Goal: Check status: Check status

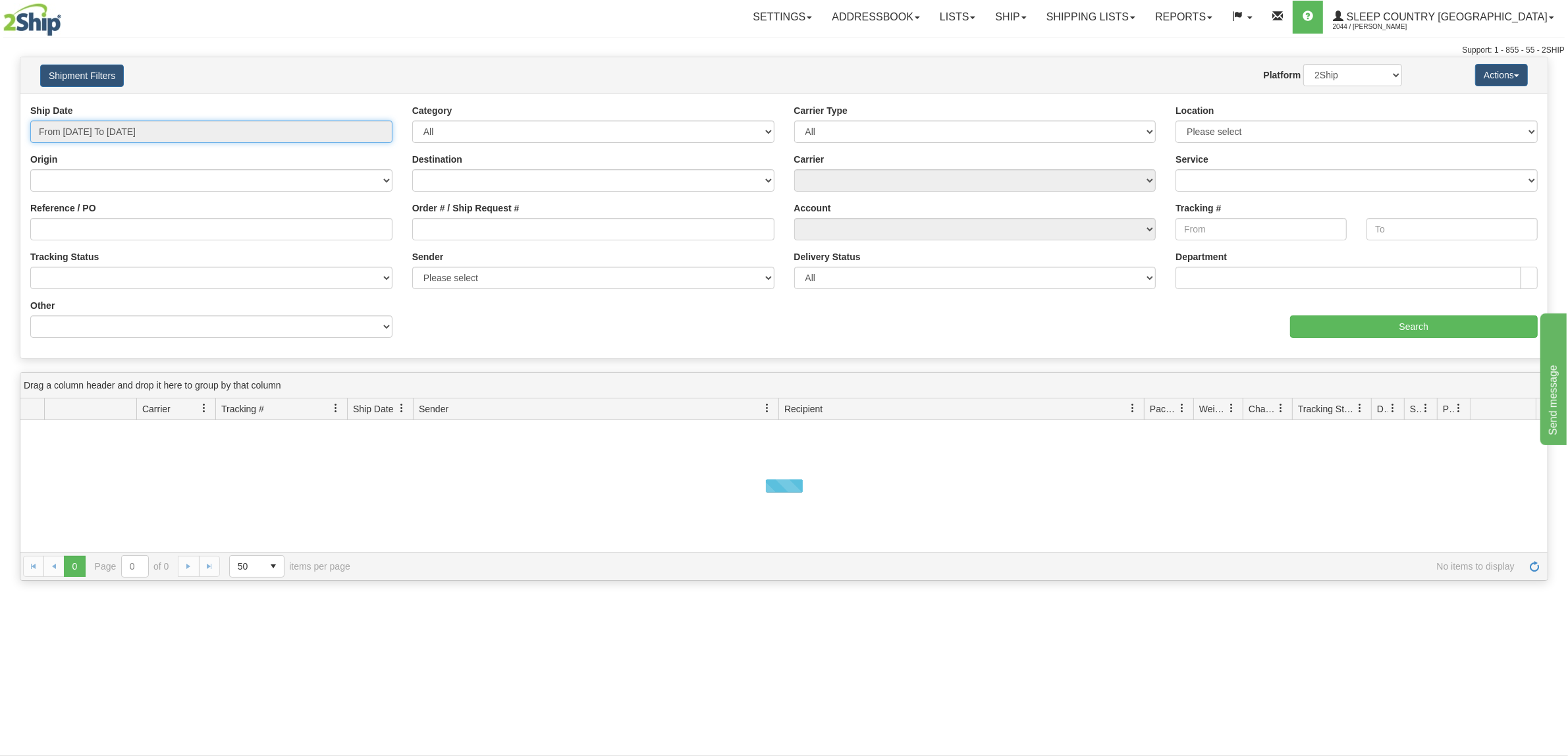
type input "[DATE]"
click at [181, 142] on input "From [DATE] To [DATE]" at bounding box center [211, 132] width 362 height 23
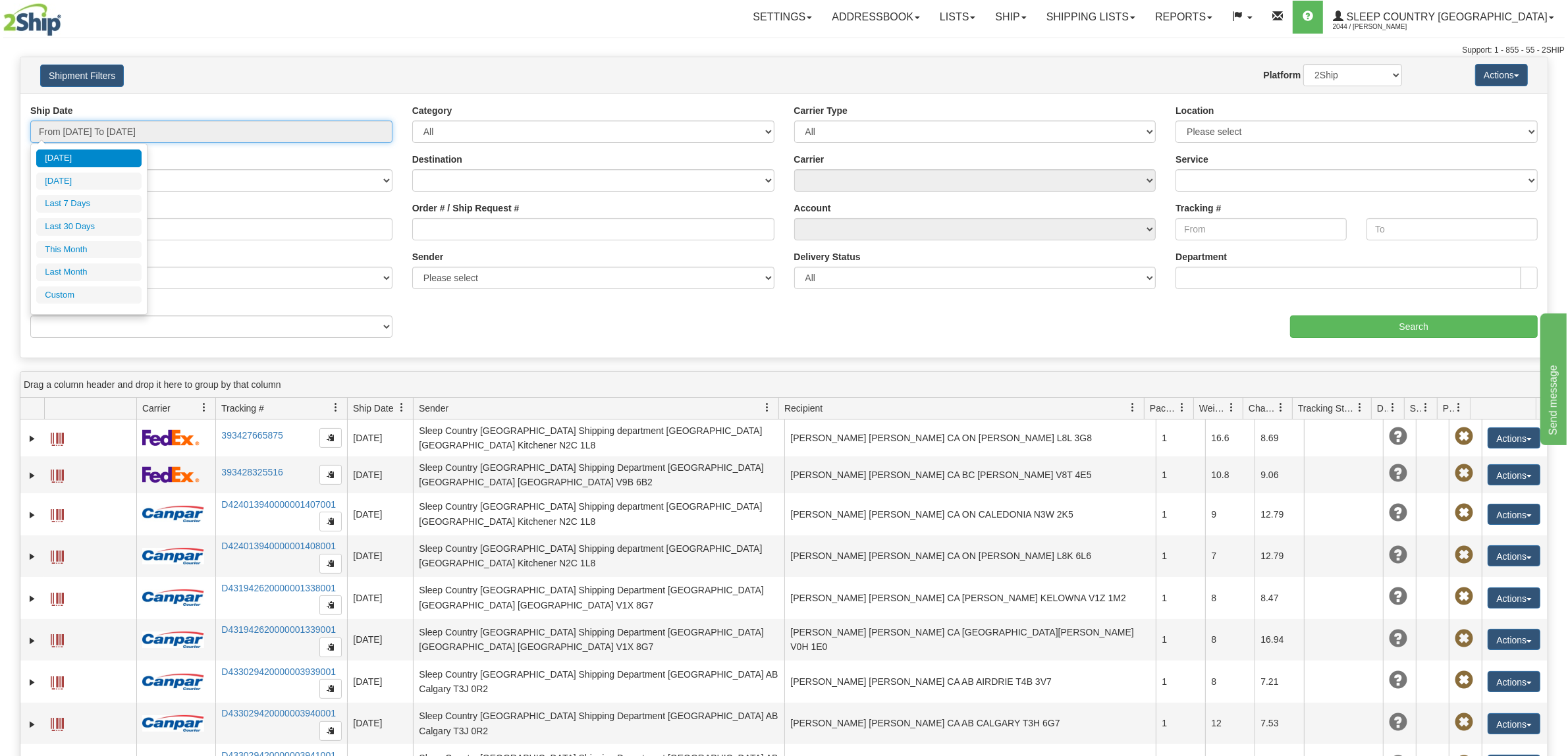
type input "[DATE]"
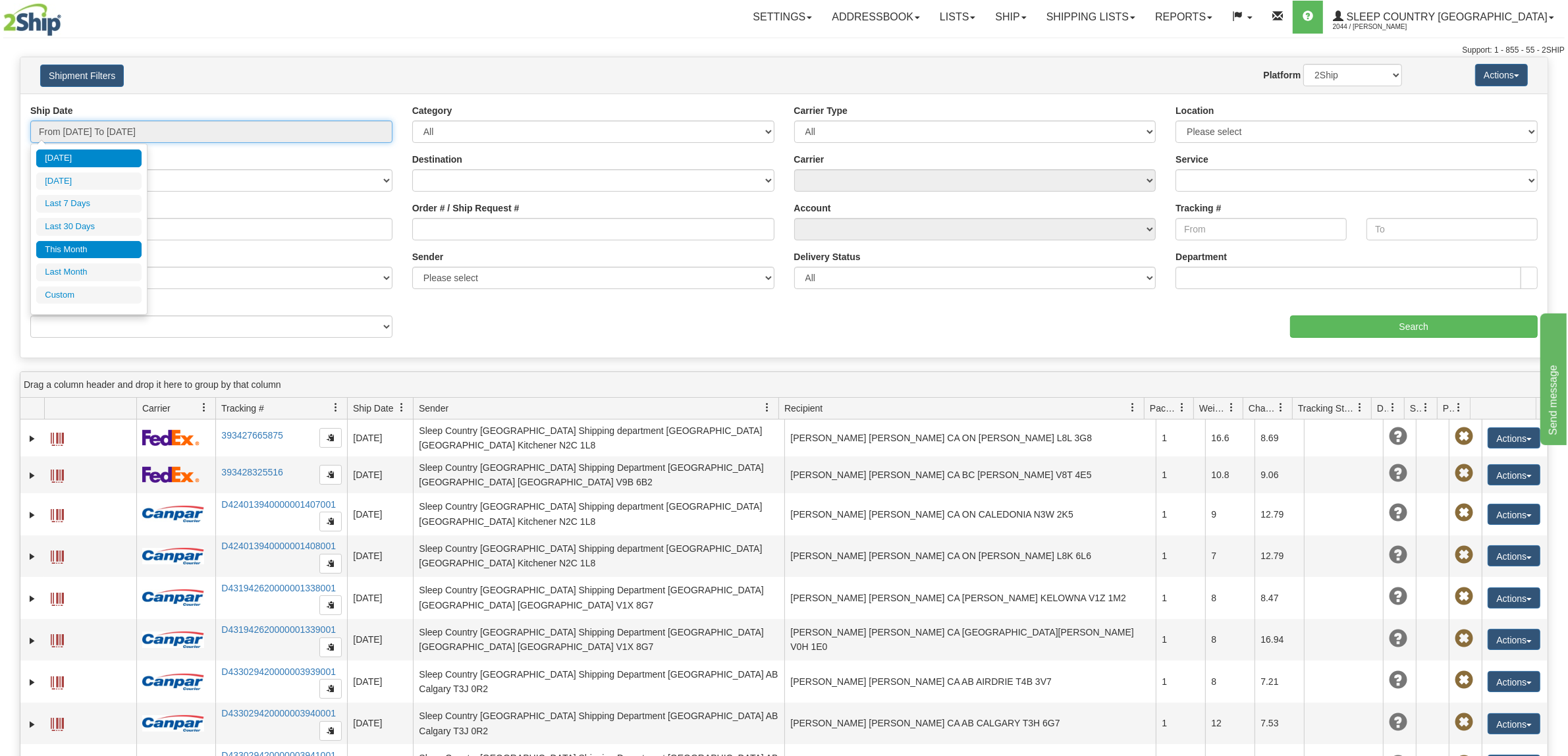
type input "[DATE]"
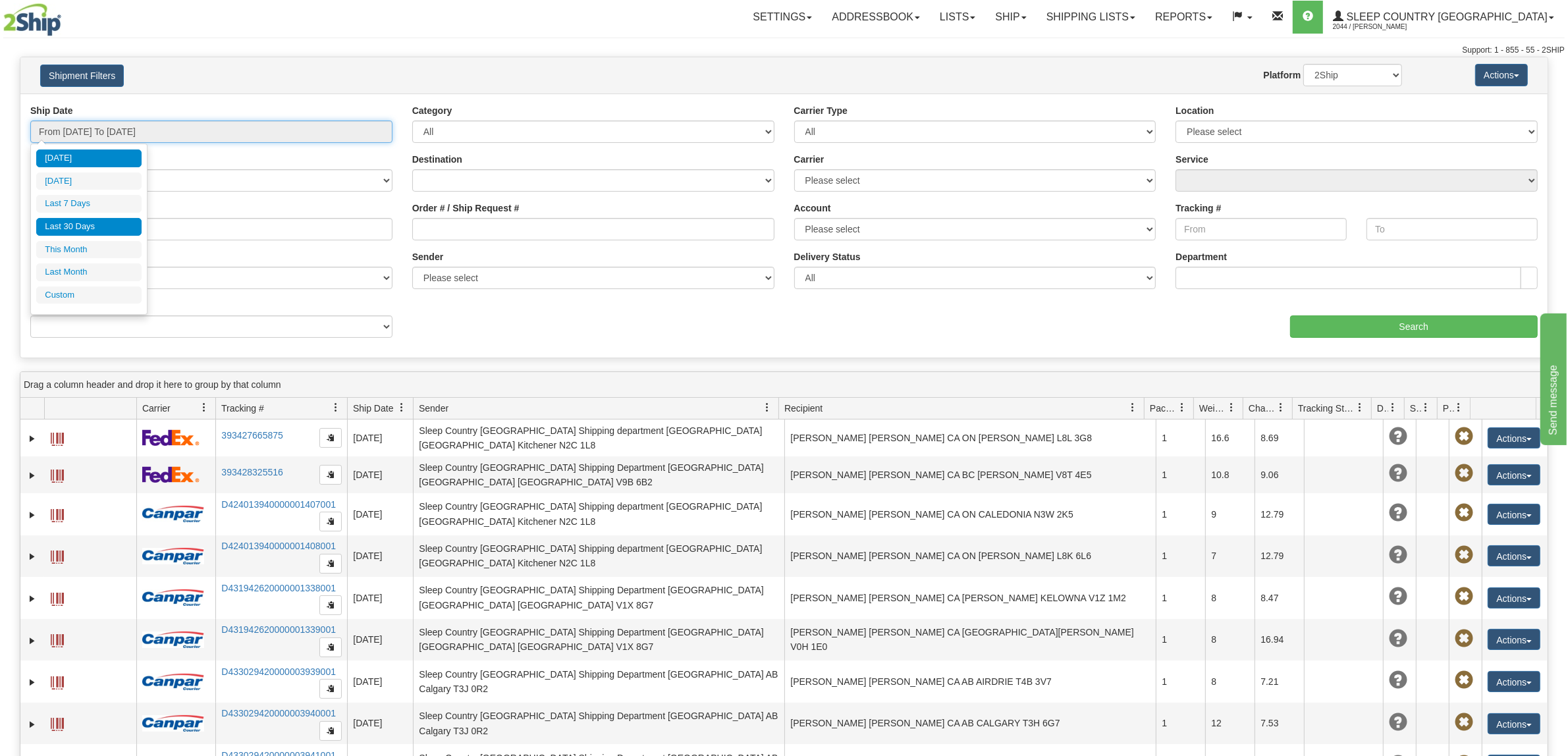
type input "[DATE]"
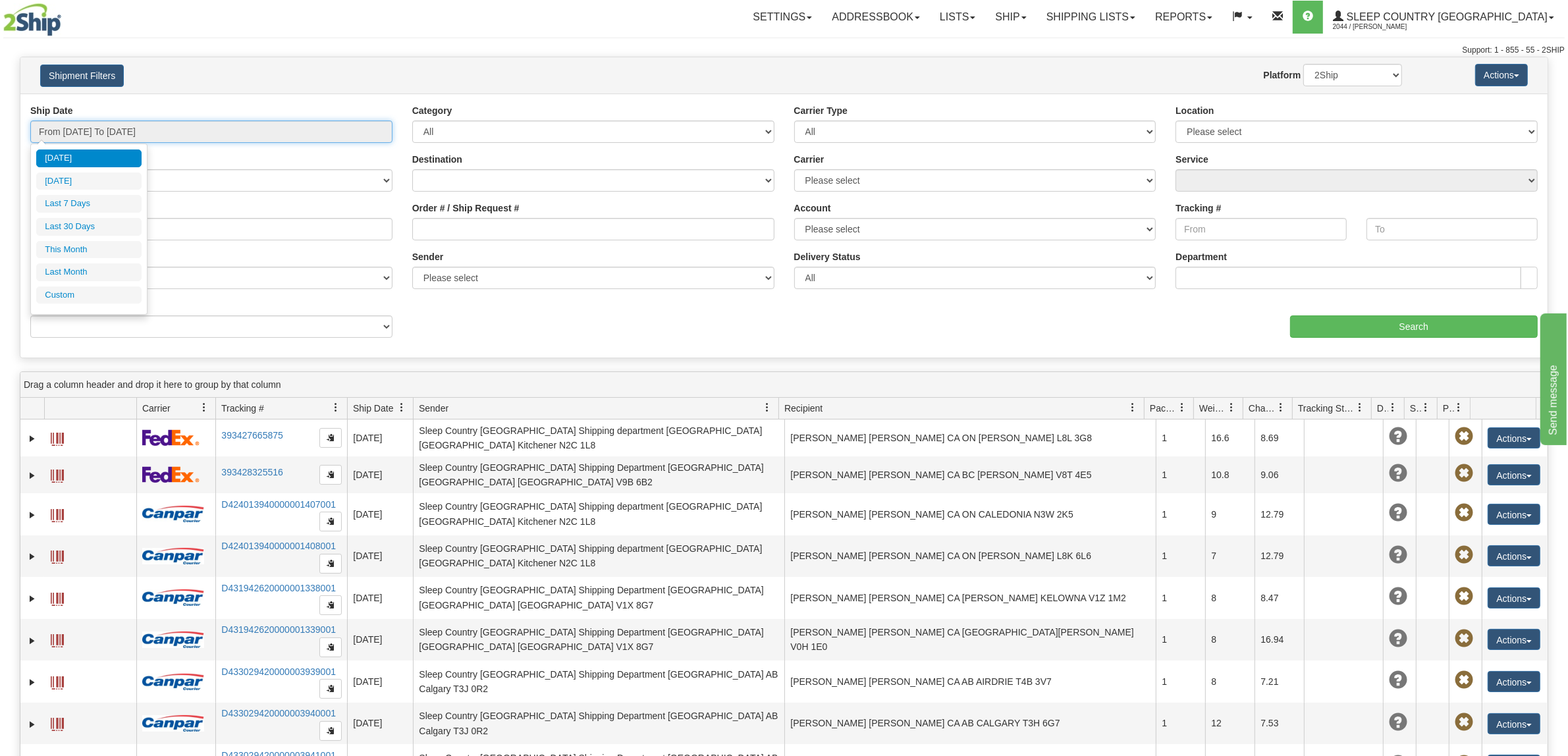
type input "[DATE]"
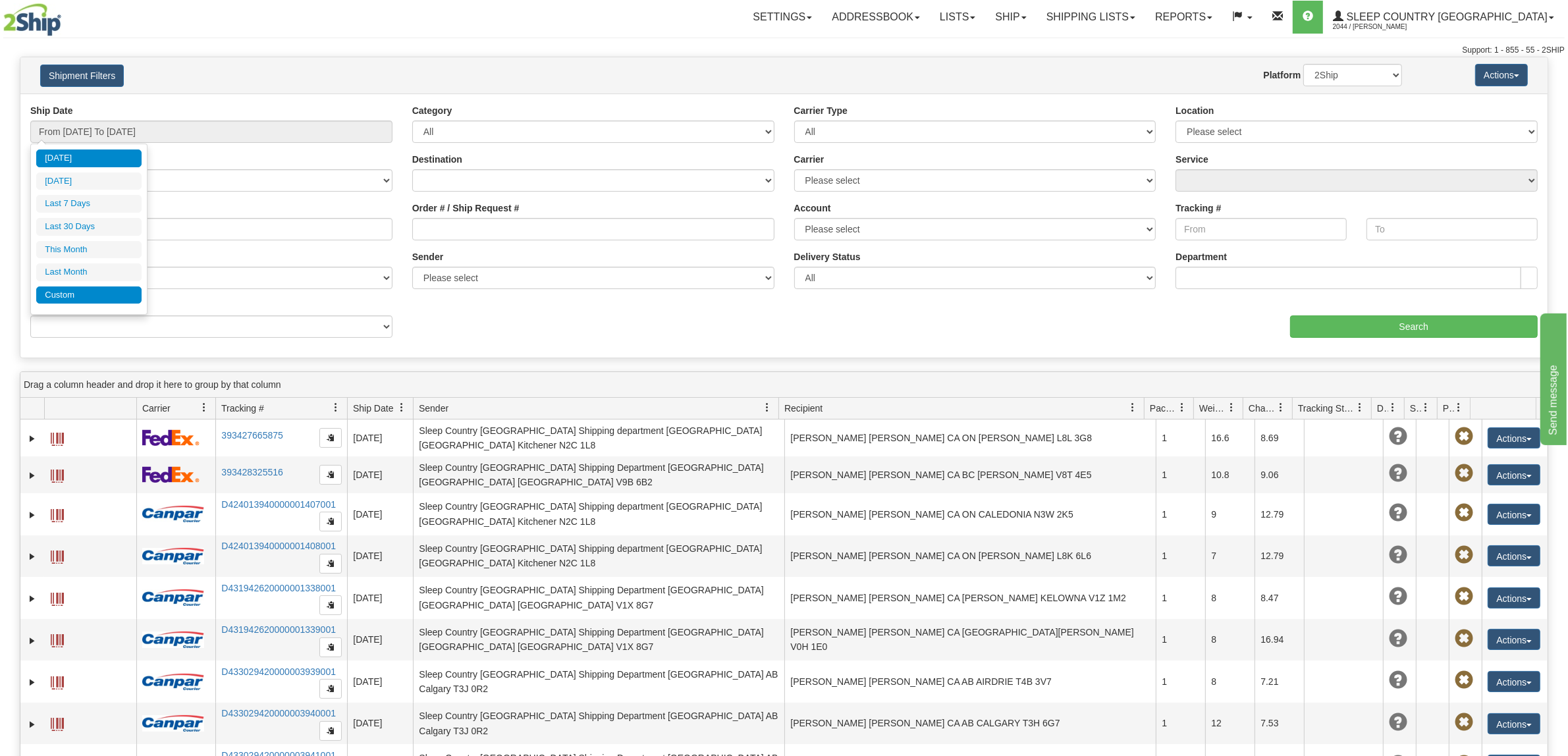
click at [86, 298] on li "Custom" at bounding box center [89, 295] width 106 height 18
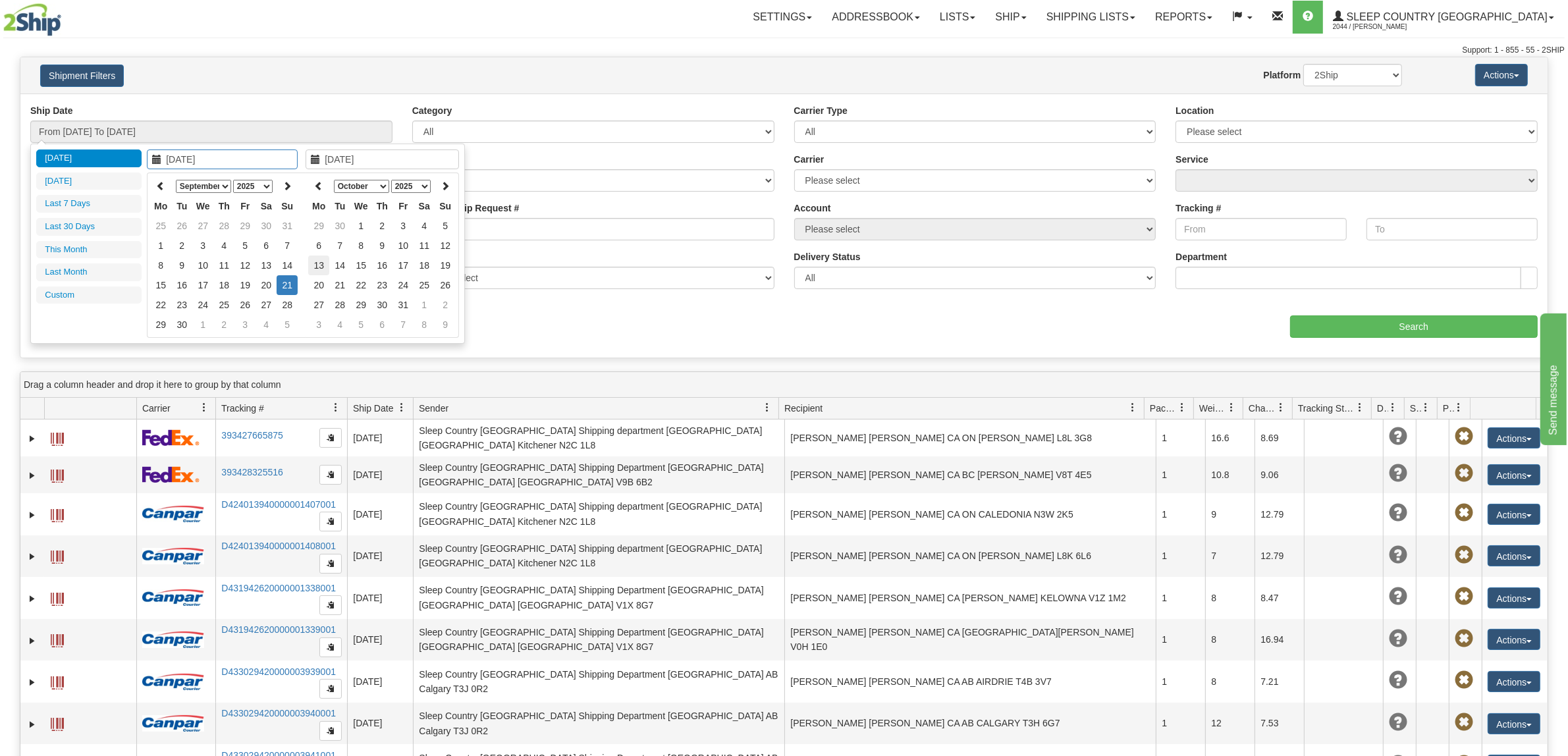
type input "[DATE]"
click at [157, 180] on th at bounding box center [161, 186] width 21 height 20
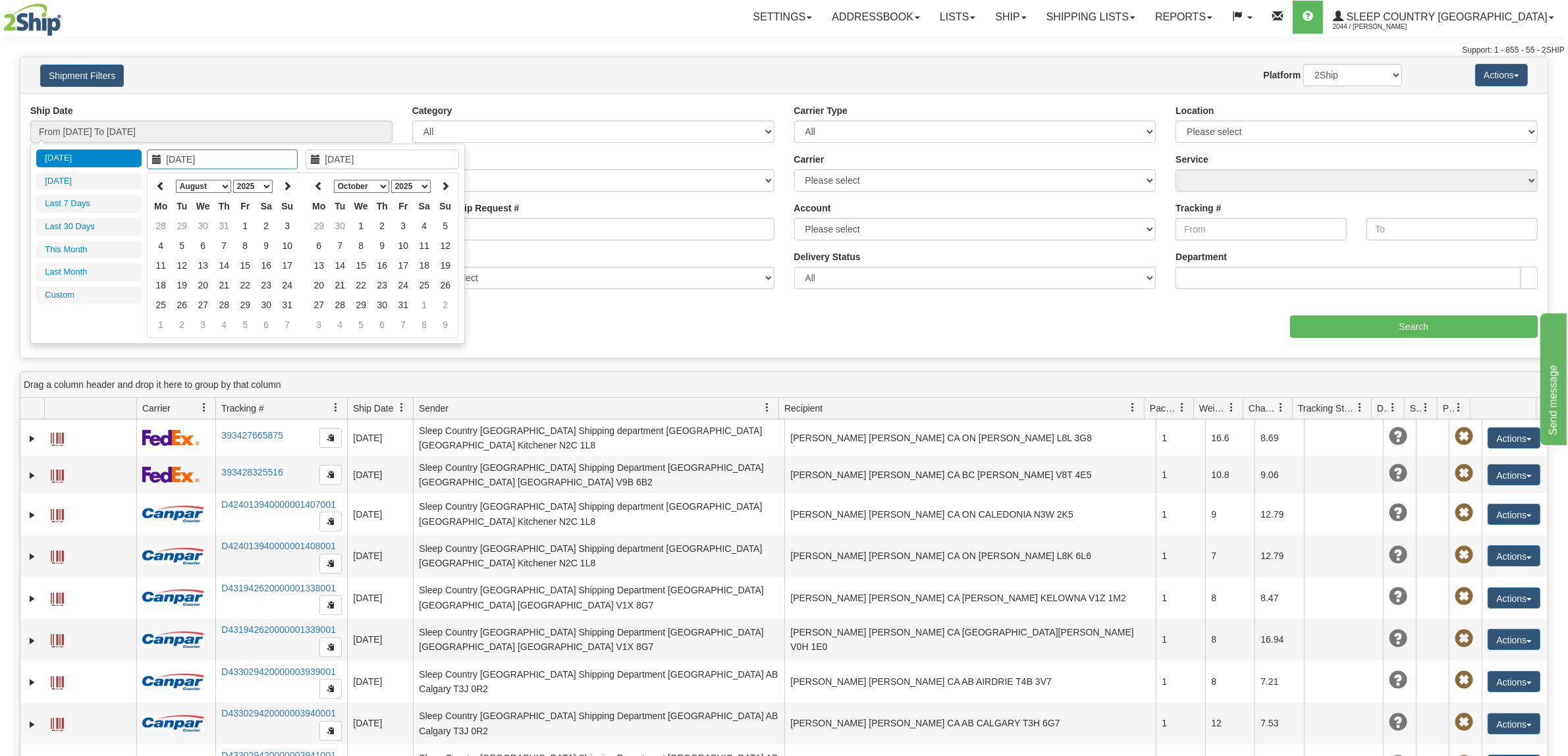
click at [157, 181] on icon at bounding box center [161, 186] width 9 height 9
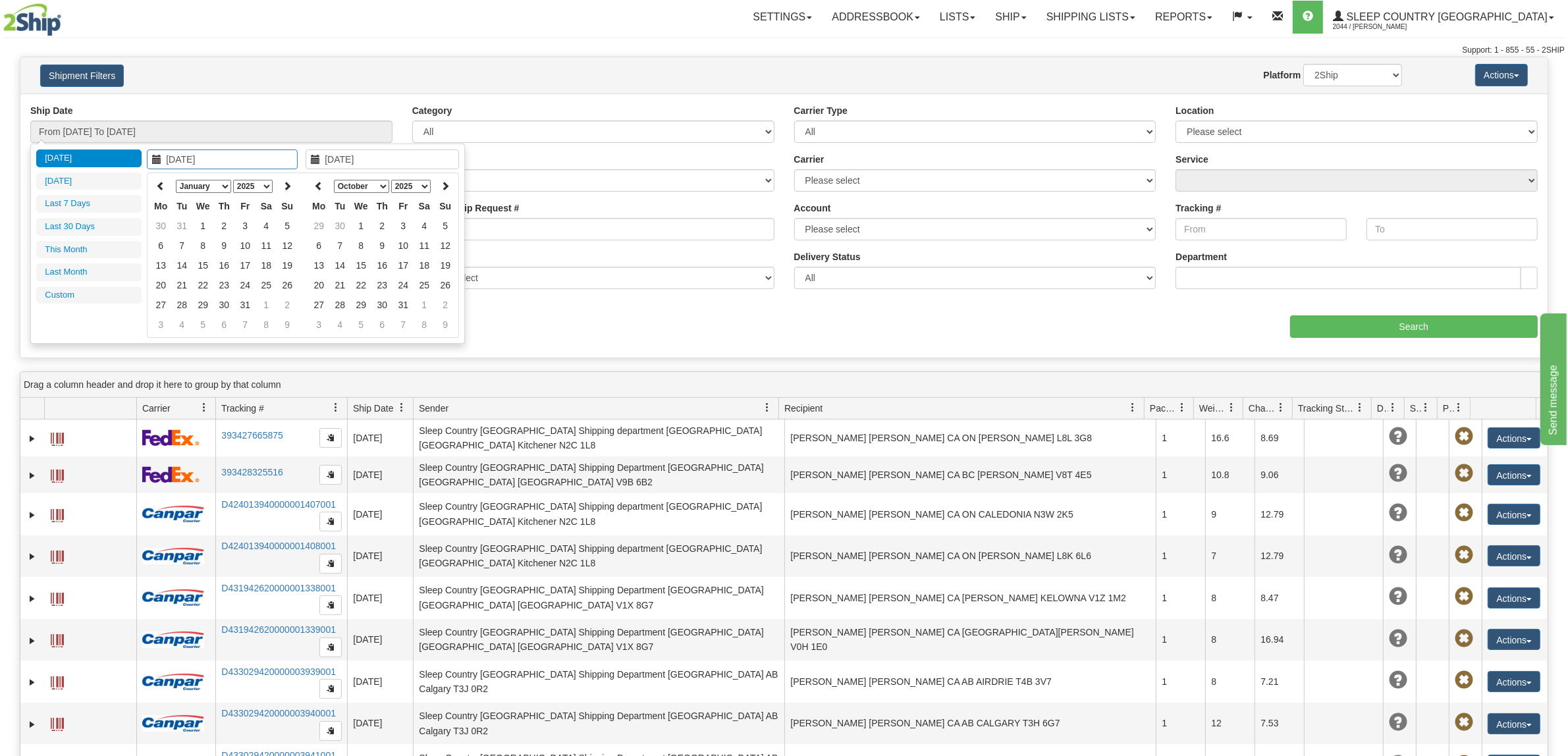
click at [157, 181] on icon at bounding box center [161, 186] width 9 height 9
click at [287, 183] on icon at bounding box center [287, 186] width 9 height 9
click at [160, 188] on icon at bounding box center [161, 186] width 9 height 9
type input "[DATE]"
click at [184, 246] on td "3" at bounding box center [182, 245] width 21 height 20
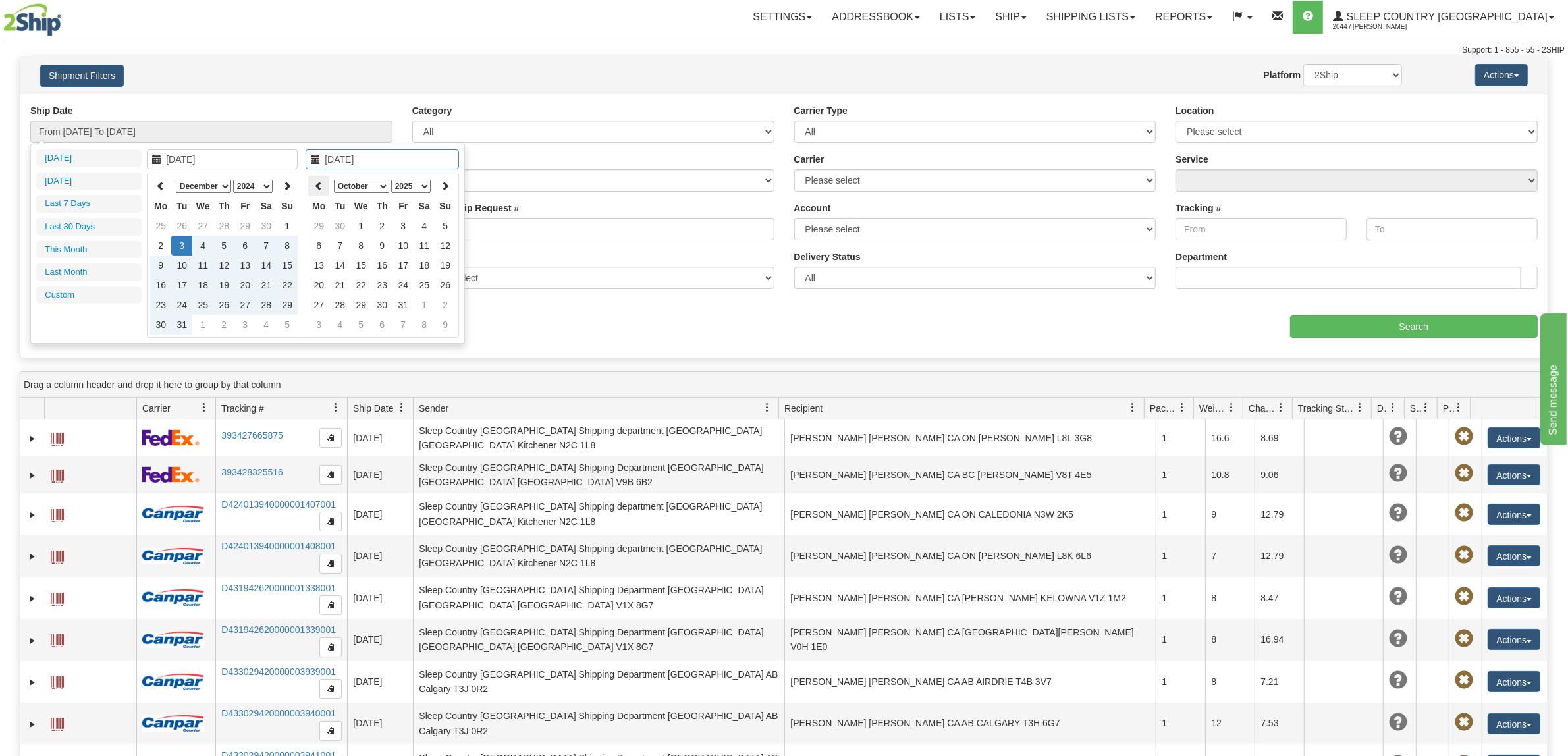
click at [321, 184] on icon at bounding box center [319, 186] width 9 height 9
type input "[DATE]"
click at [379, 267] on td "17" at bounding box center [381, 265] width 21 height 20
type input "From [DATE] To [DATE]"
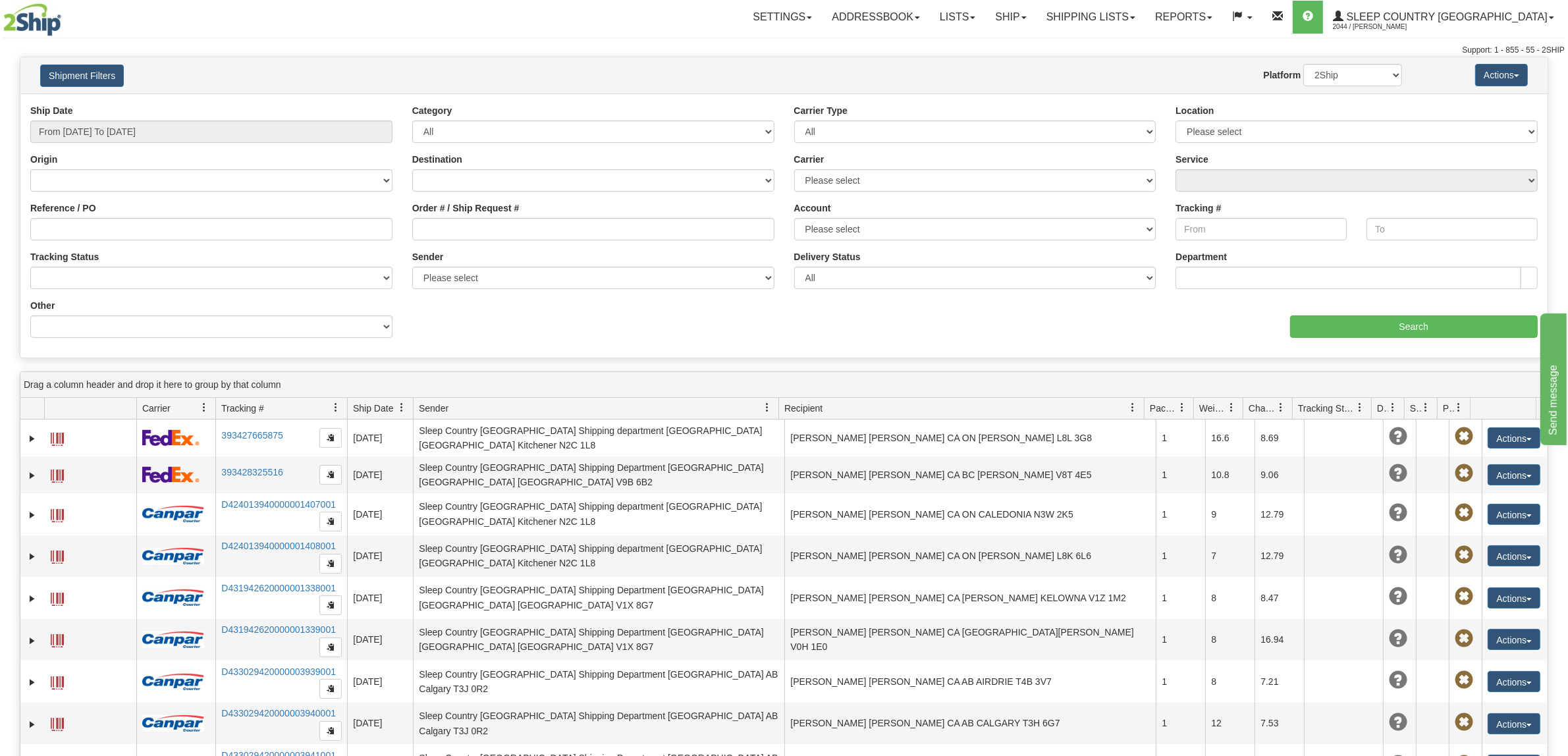
click at [544, 213] on div "Order # / Ship Request #" at bounding box center [593, 221] width 362 height 39
click at [539, 226] on input "Order # / Ship Request #" at bounding box center [593, 229] width 362 height 23
paste input "9000H383667"
type input "9000H383667"
click at [1342, 336] on input "Search" at bounding box center [1414, 327] width 248 height 23
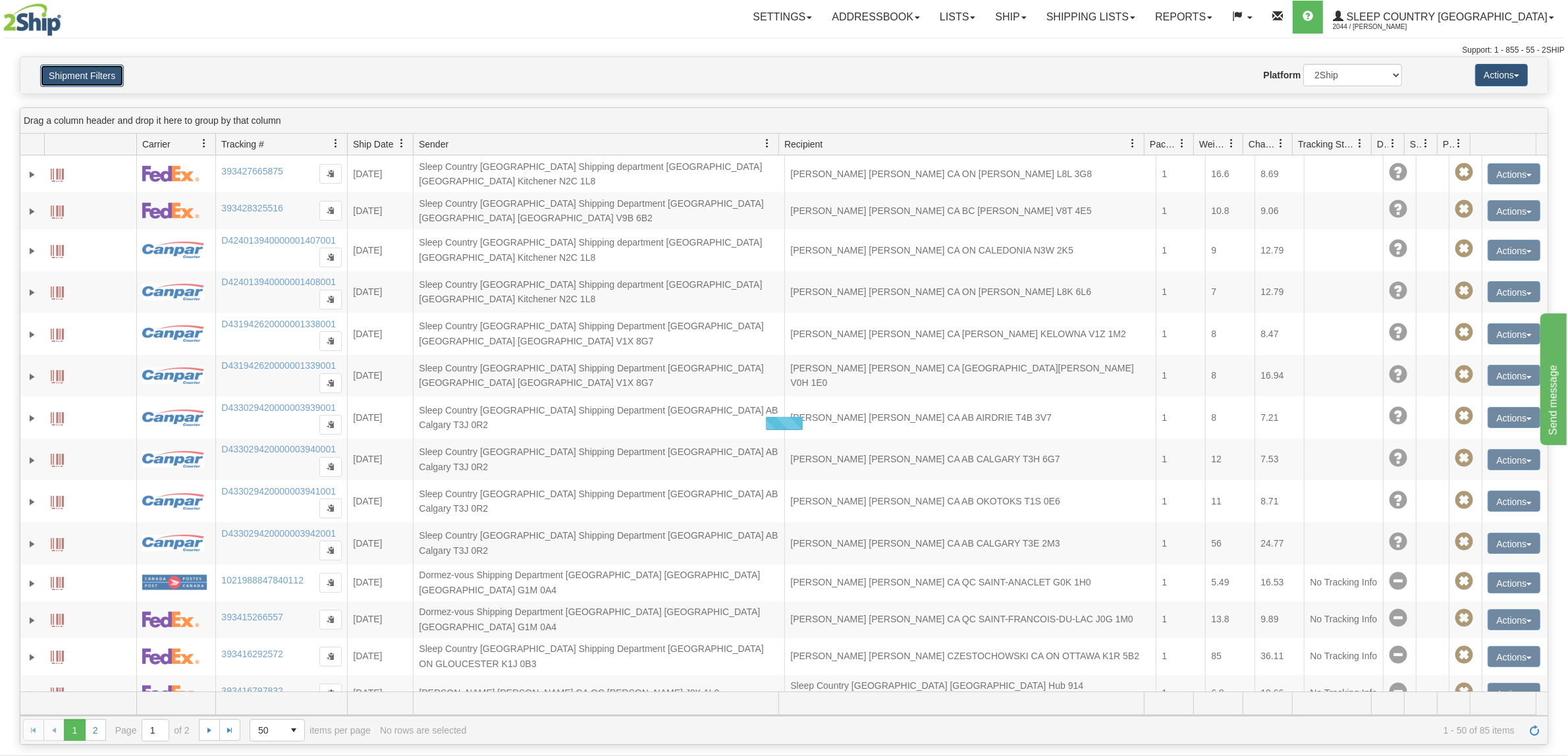
click at [101, 77] on button "Shipment Filters" at bounding box center [81, 75] width 84 height 23
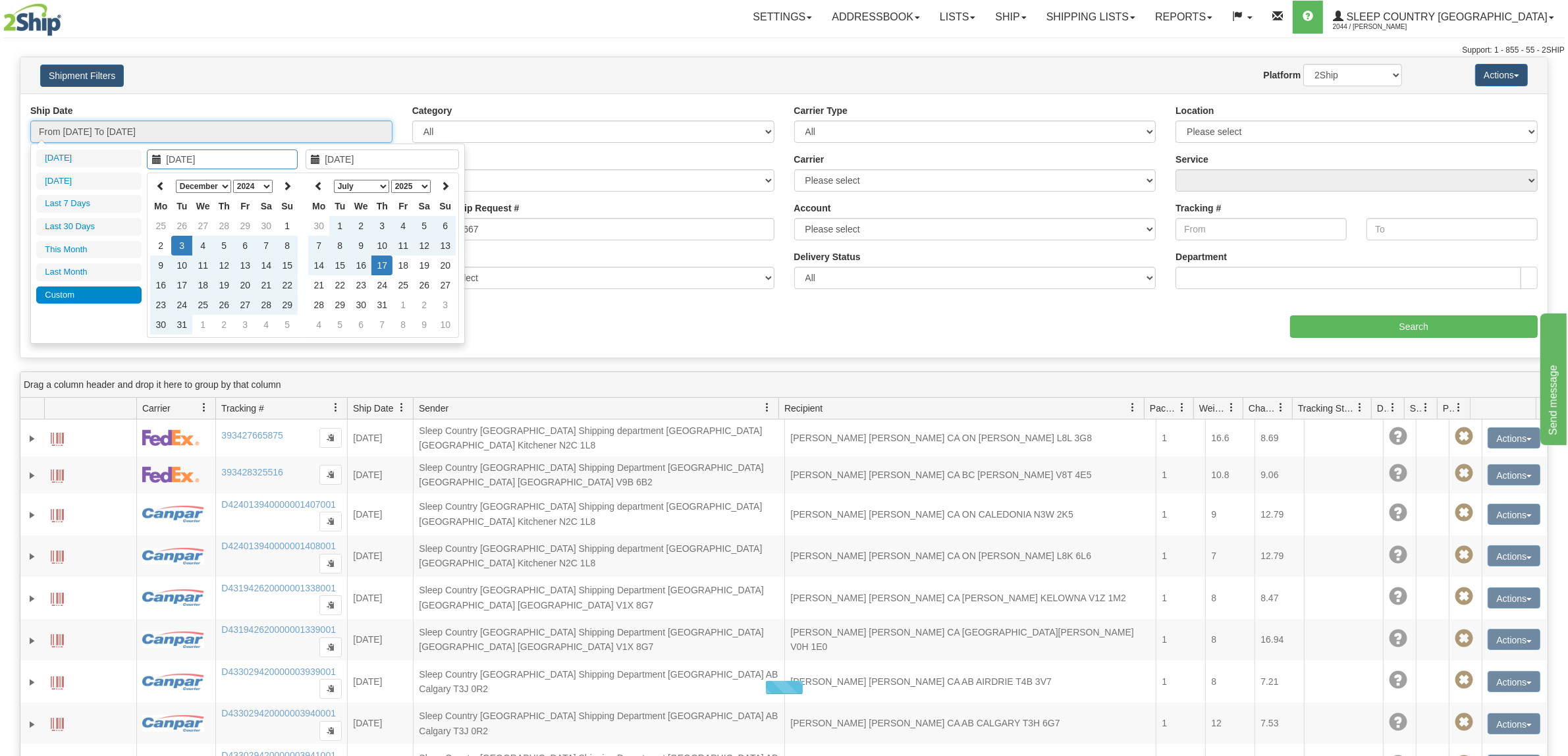
click at [208, 142] on input "From [DATE] To [DATE]" at bounding box center [211, 132] width 362 height 23
click at [320, 183] on icon at bounding box center [319, 186] width 9 height 9
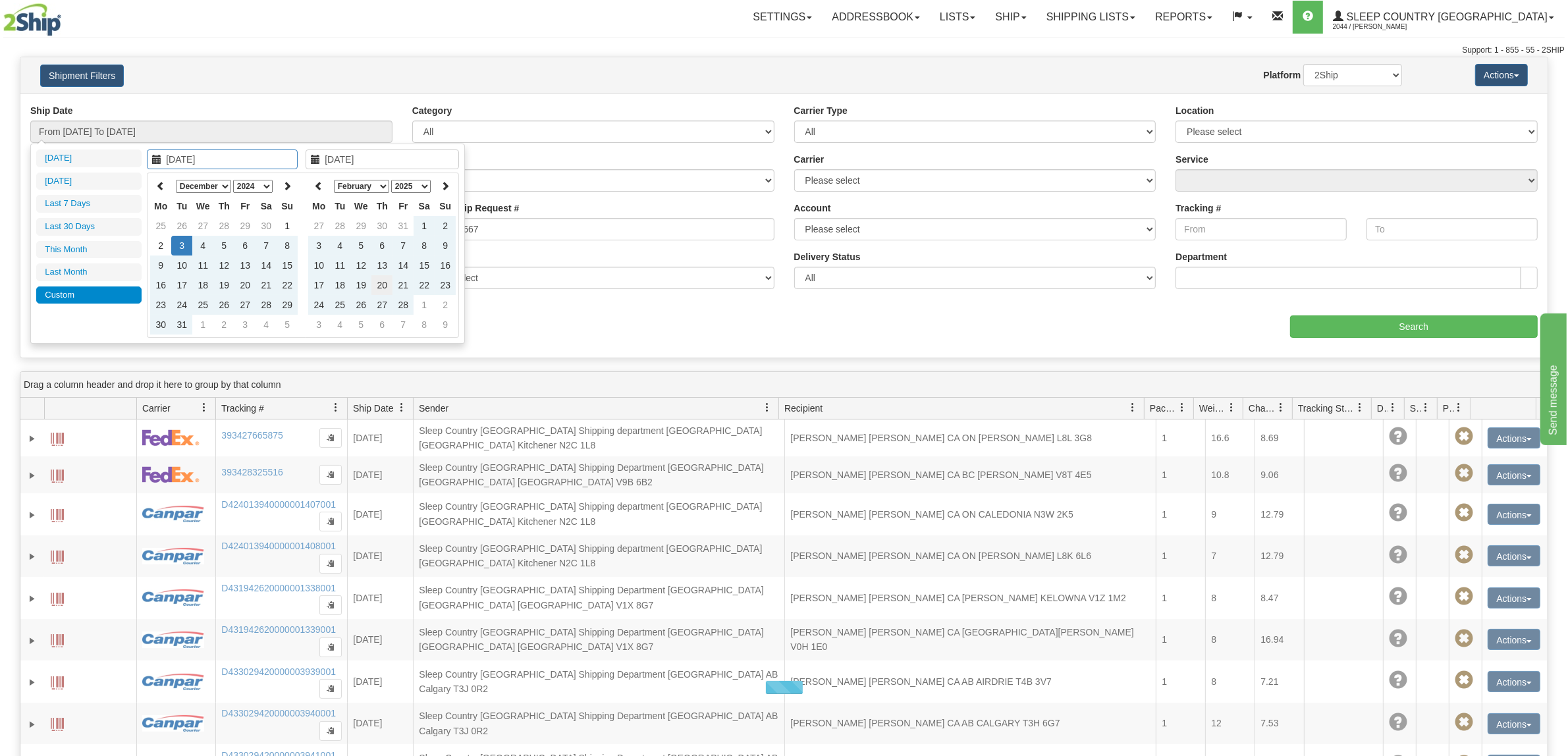
type input "[DATE]"
click at [376, 282] on td "20" at bounding box center [381, 284] width 21 height 20
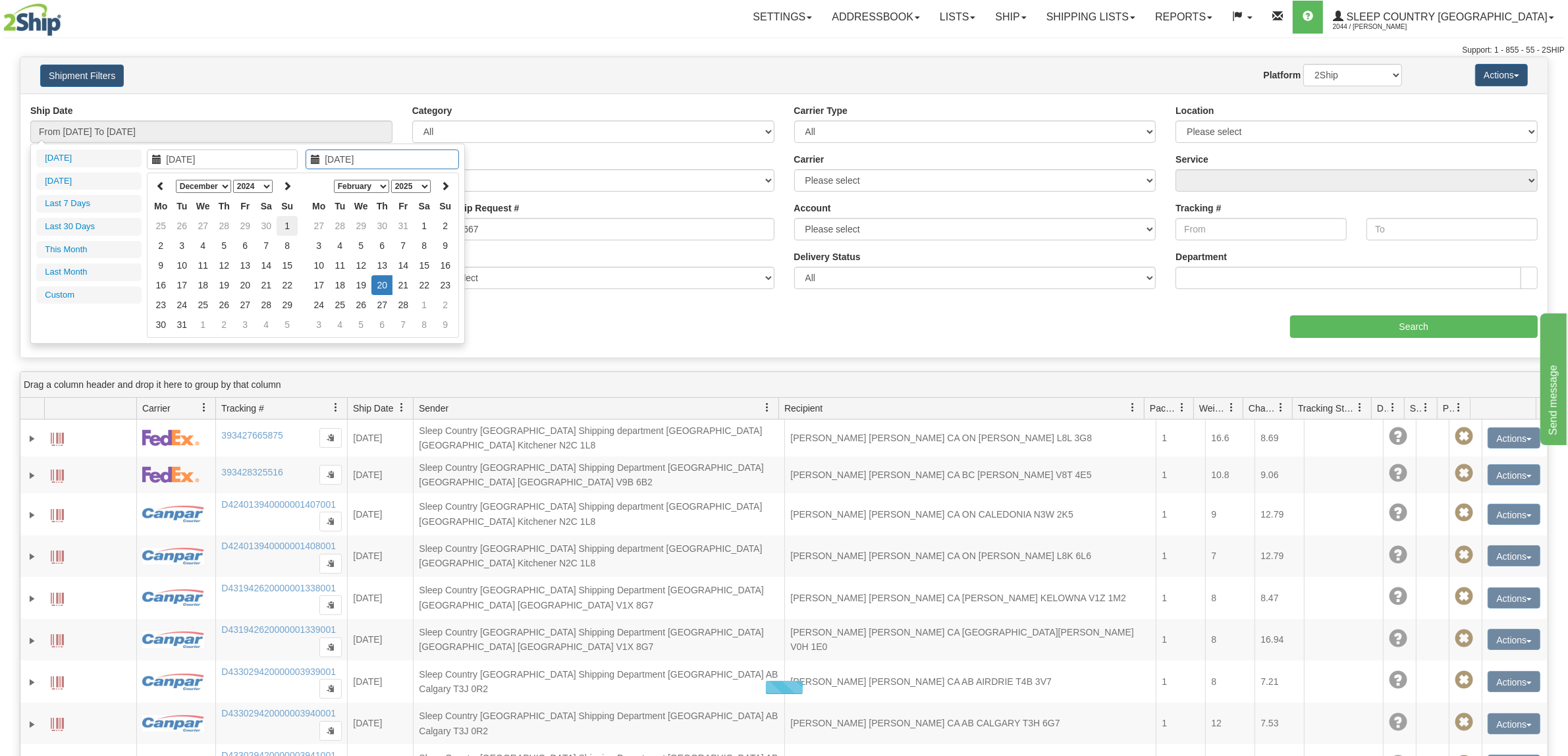
type input "[DATE]"
click at [281, 227] on td "1" at bounding box center [287, 226] width 21 height 20
type input "[DATE]"
click at [312, 189] on th at bounding box center [319, 186] width 21 height 20
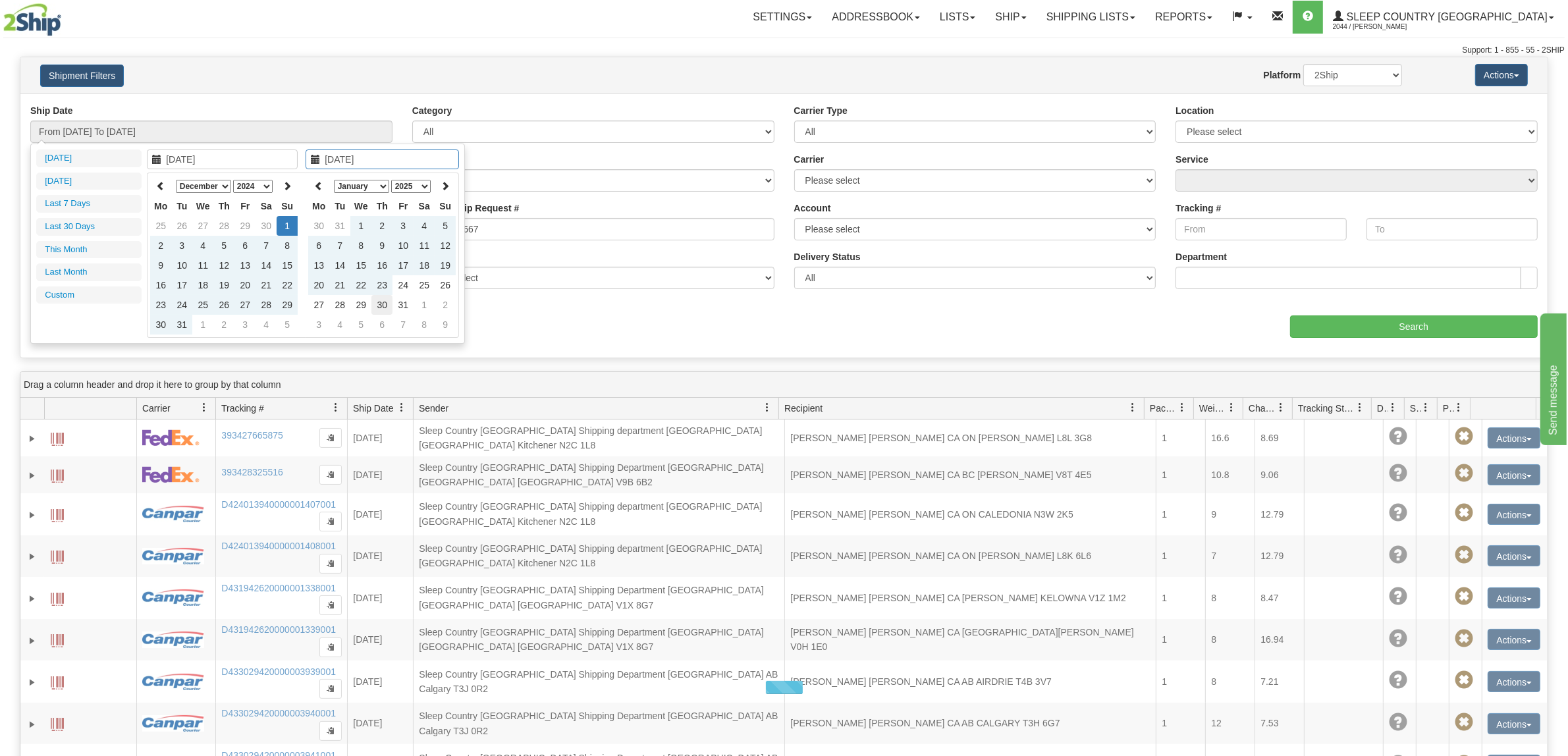
type input "[DATE]"
click at [383, 300] on td "30" at bounding box center [381, 305] width 21 height 20
type input "From [DATE] To [DATE]"
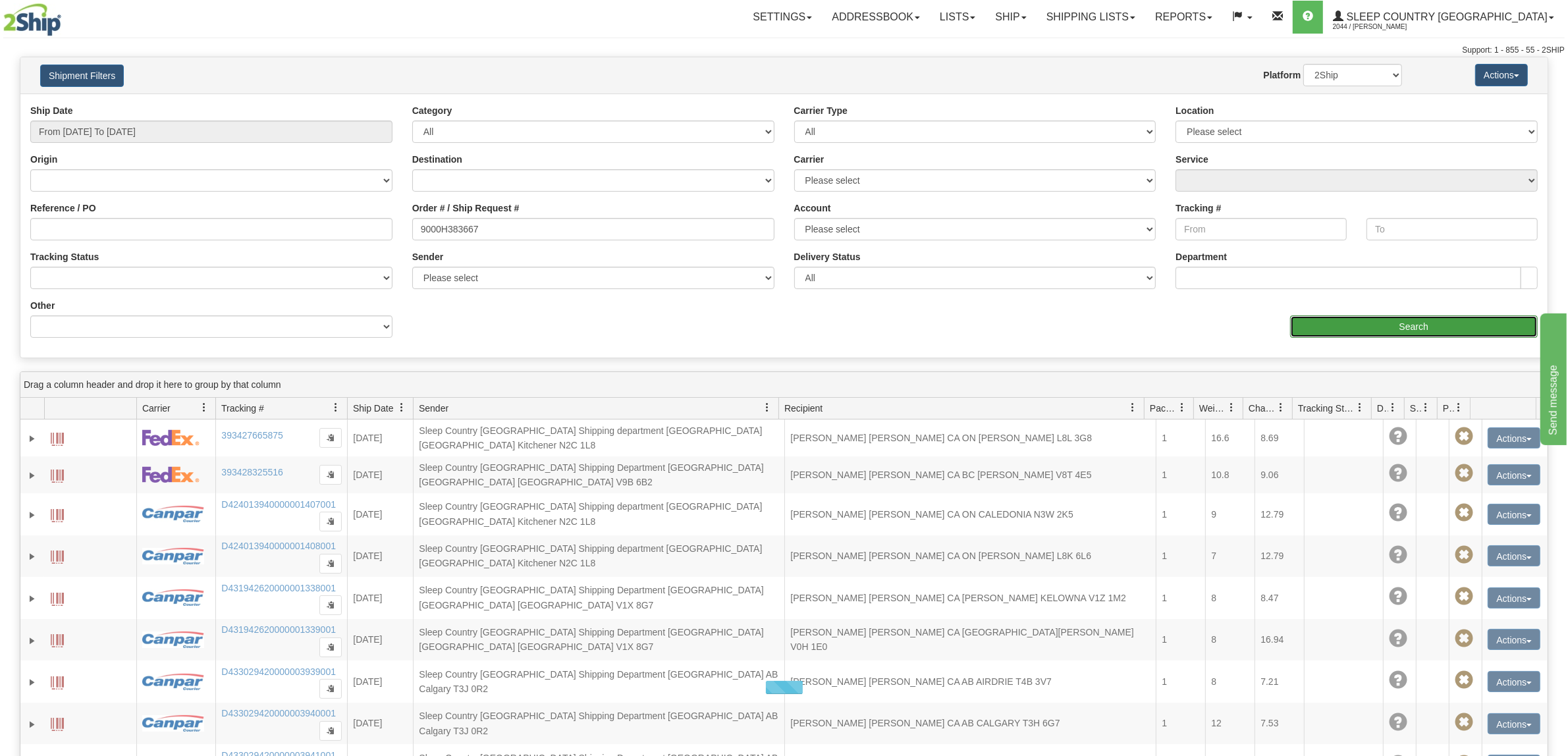
click at [1410, 328] on input "Search" at bounding box center [1414, 327] width 248 height 23
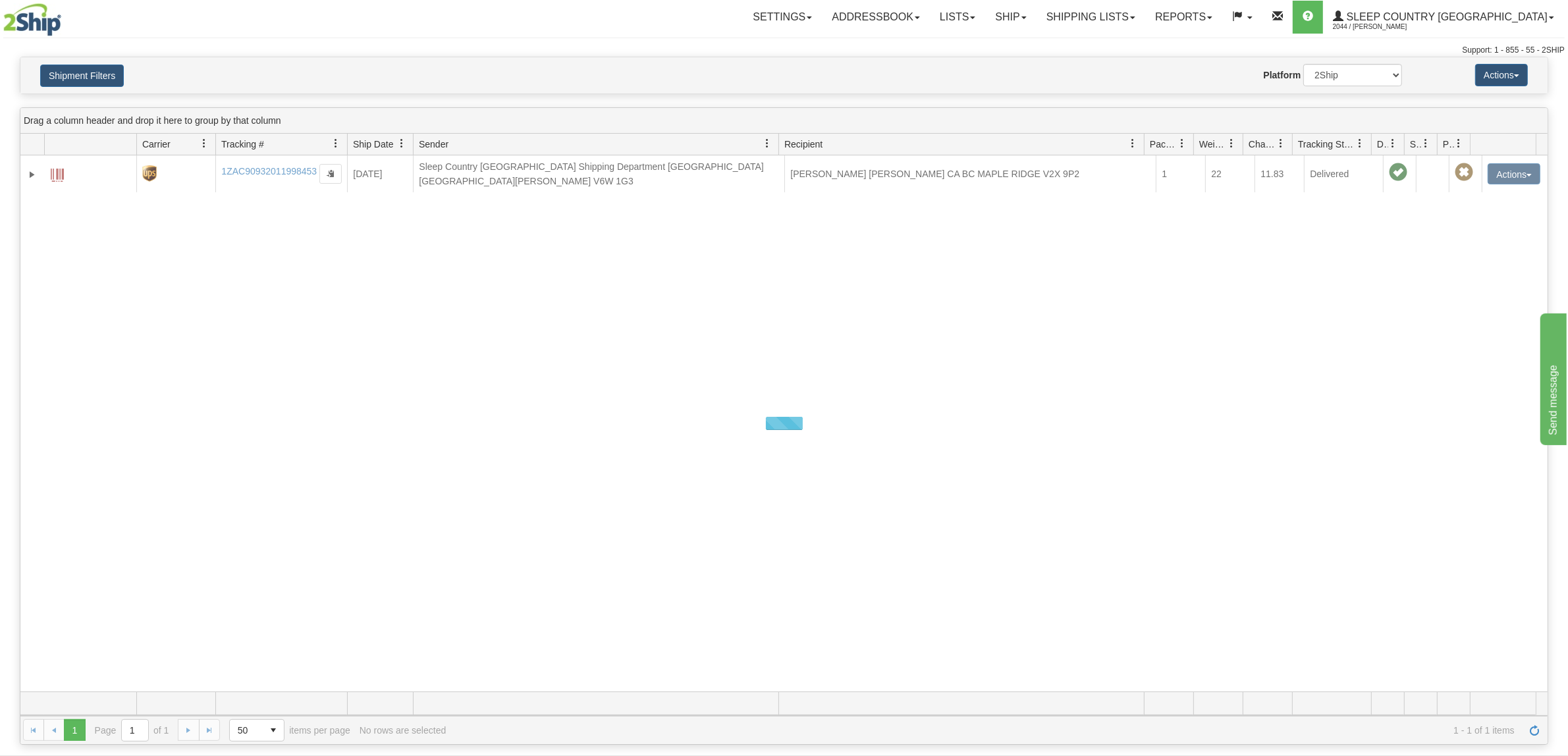
click at [268, 164] on div at bounding box center [784, 423] width 1527 height 536
click at [255, 172] on div at bounding box center [784, 423] width 1527 height 536
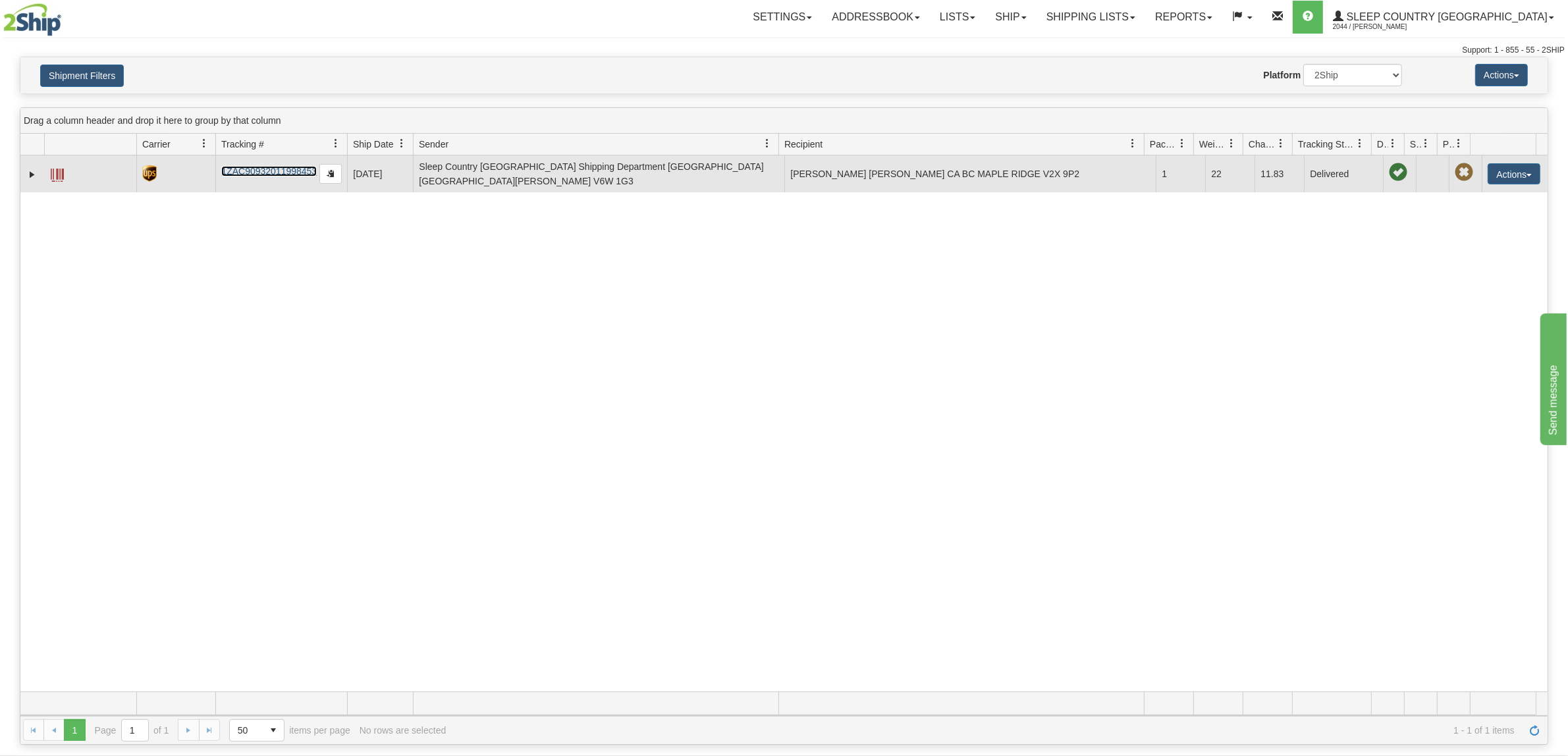
click at [246, 167] on link "1ZAC90932011998453" at bounding box center [269, 171] width 96 height 10
